Goal: Find specific page/section: Locate a particular part of the current website

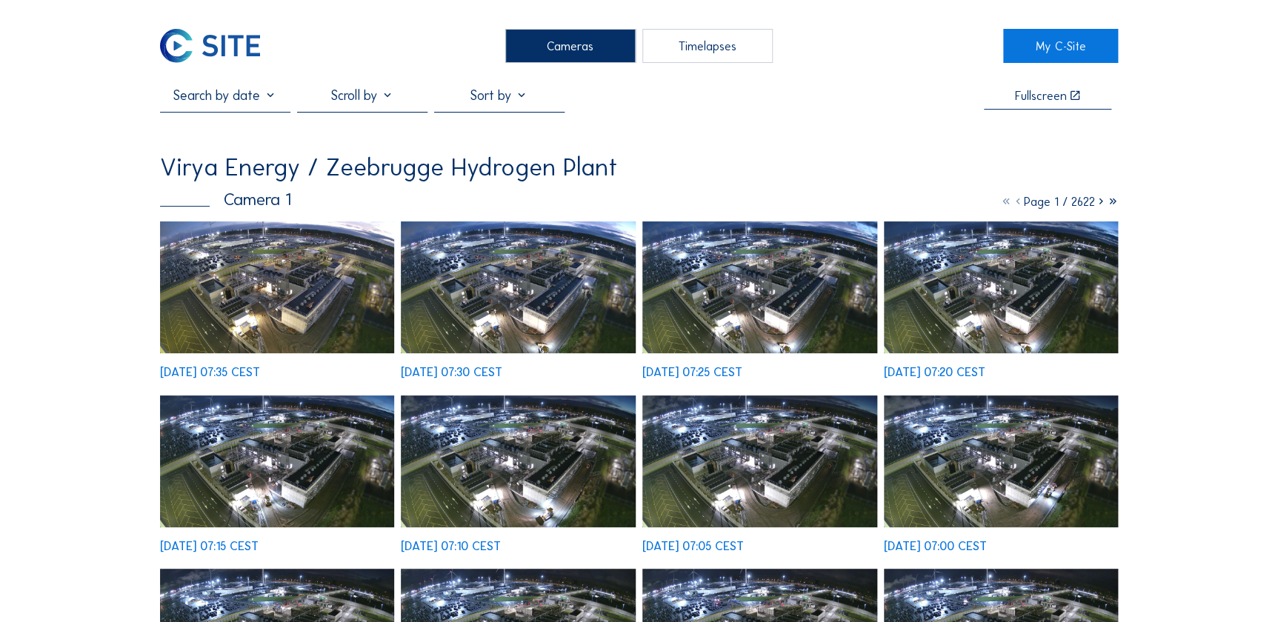
click at [318, 310] on img at bounding box center [277, 287] width 235 height 132
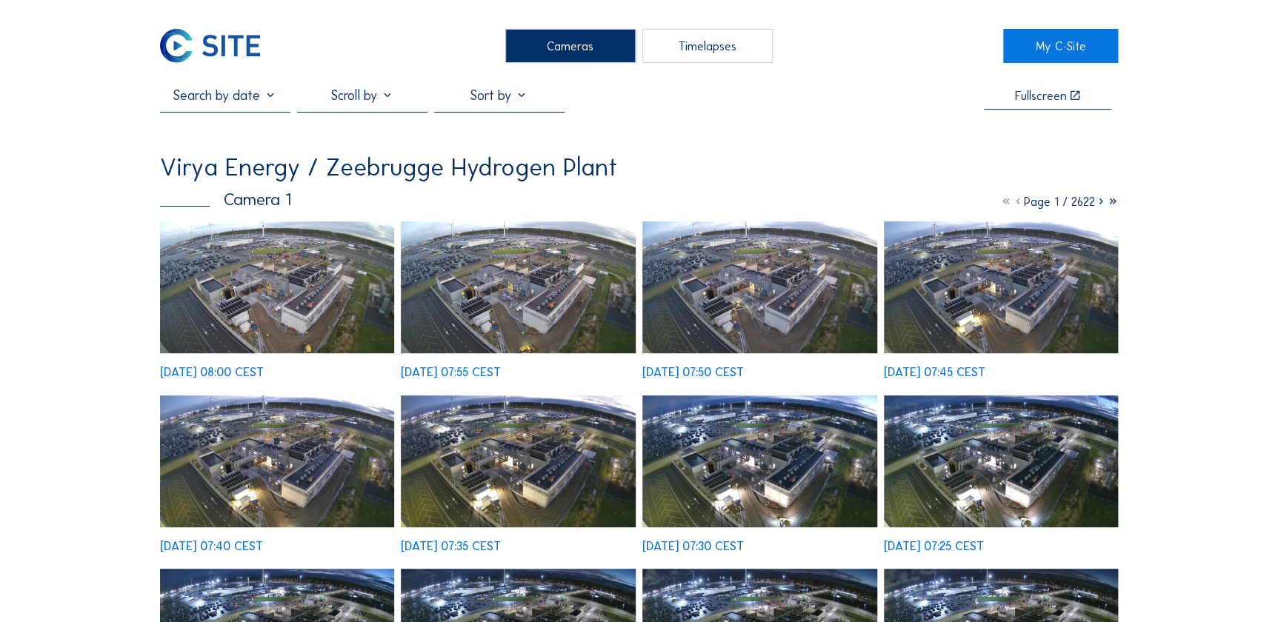
click at [272, 264] on img at bounding box center [277, 287] width 235 height 132
